Goal: Task Accomplishment & Management: Manage account settings

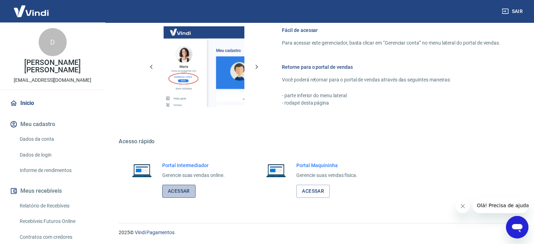
click at [173, 195] on link "Acessar" at bounding box center [178, 191] width 33 height 13
